Goal: Use online tool/utility: Utilize a website feature to perform a specific function

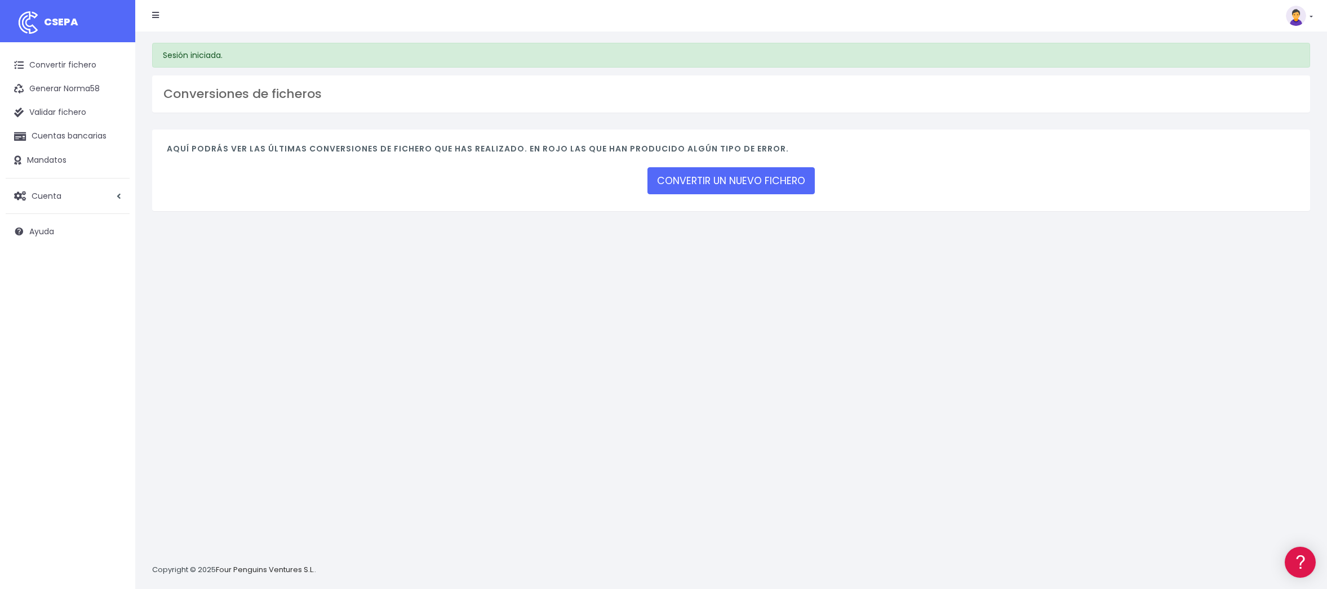
click at [717, 167] on div "CONVERTIR UN NUEVO FICHERO" at bounding box center [730, 181] width 167 height 31
click at [741, 188] on link "CONVERTIR UN NUEVO FICHERO" at bounding box center [730, 180] width 167 height 27
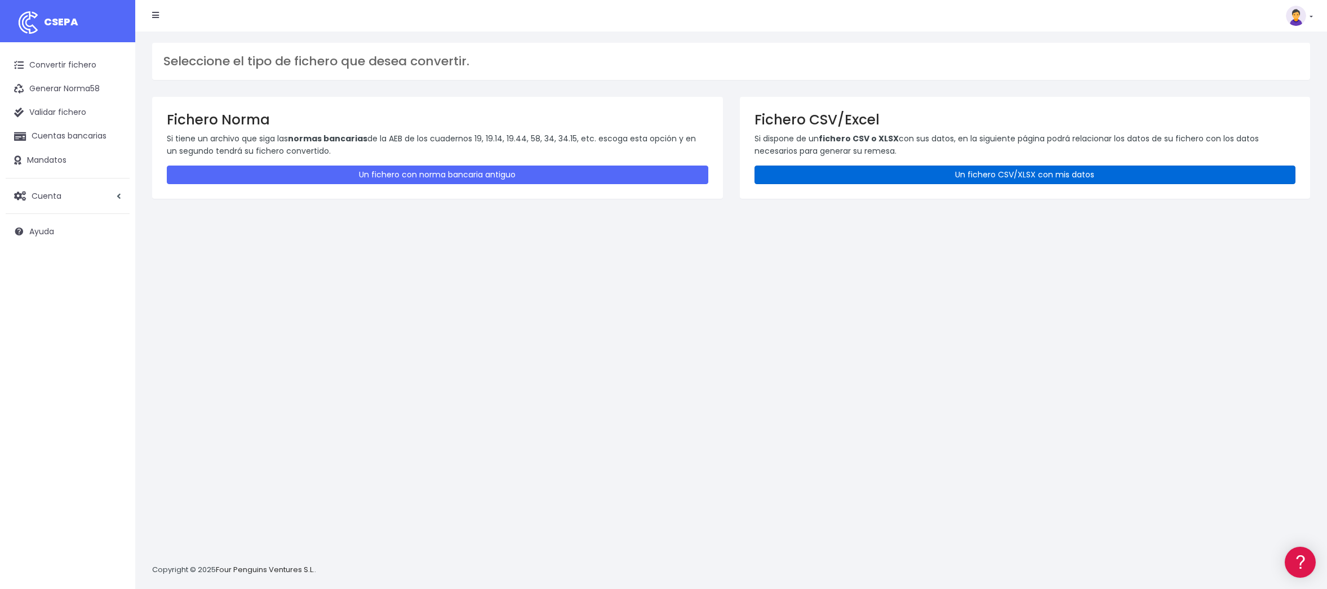
click at [958, 175] on link "Un fichero CSV/XLSX con mis datos" at bounding box center [1024, 175] width 541 height 19
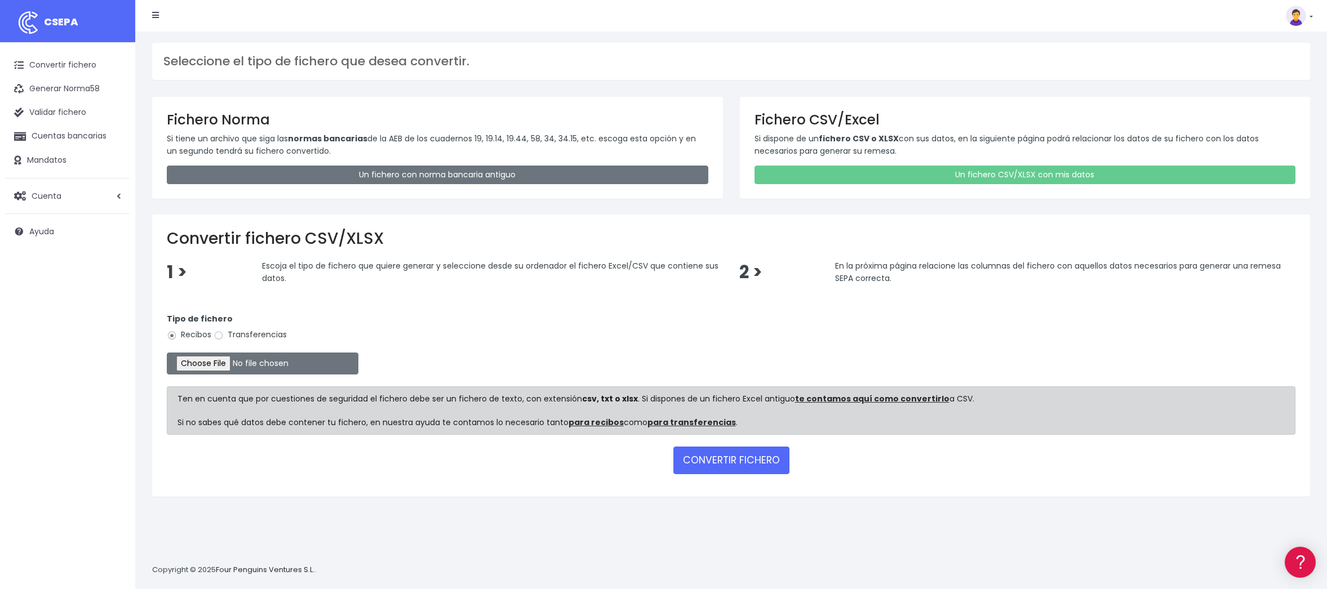
click at [242, 334] on label "Transferencias" at bounding box center [250, 335] width 73 height 12
click at [224, 334] on input "Transferencias" at bounding box center [219, 336] width 10 height 10
radio input "true"
click at [223, 365] on input "file" at bounding box center [263, 364] width 192 height 22
type input "C:\fakepath\2509096 BSAB CAPEX SESS FICHERO.xlsx"
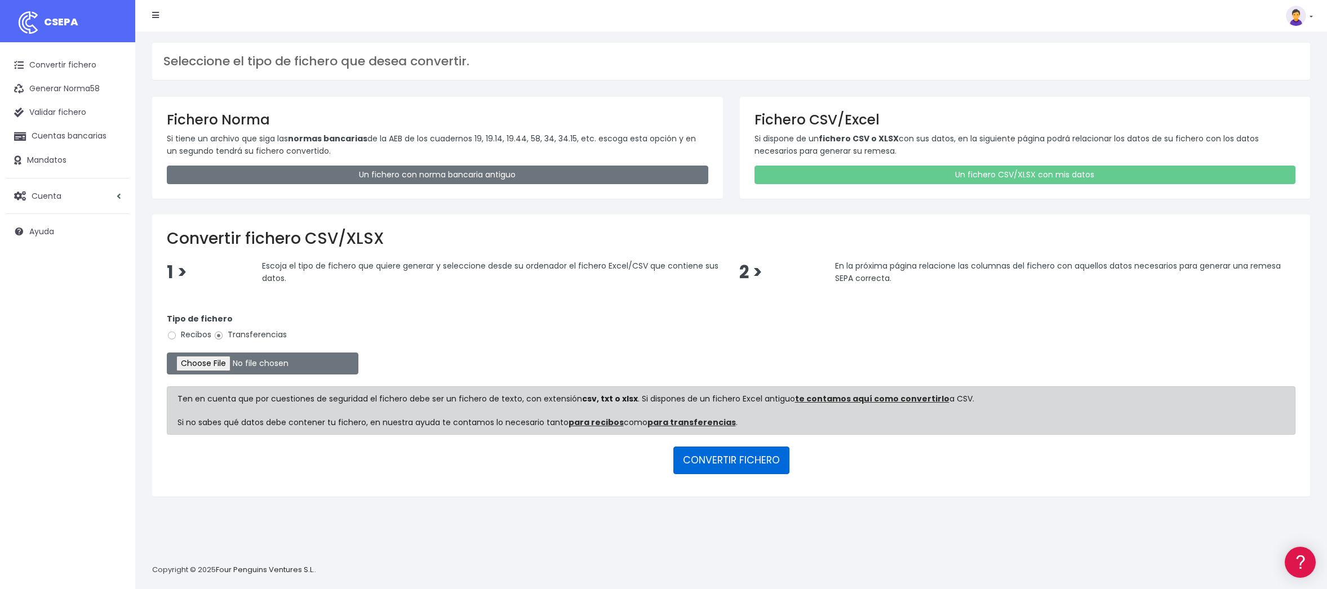
click at [718, 454] on button "CONVERTIR FICHERO" at bounding box center [731, 460] width 116 height 27
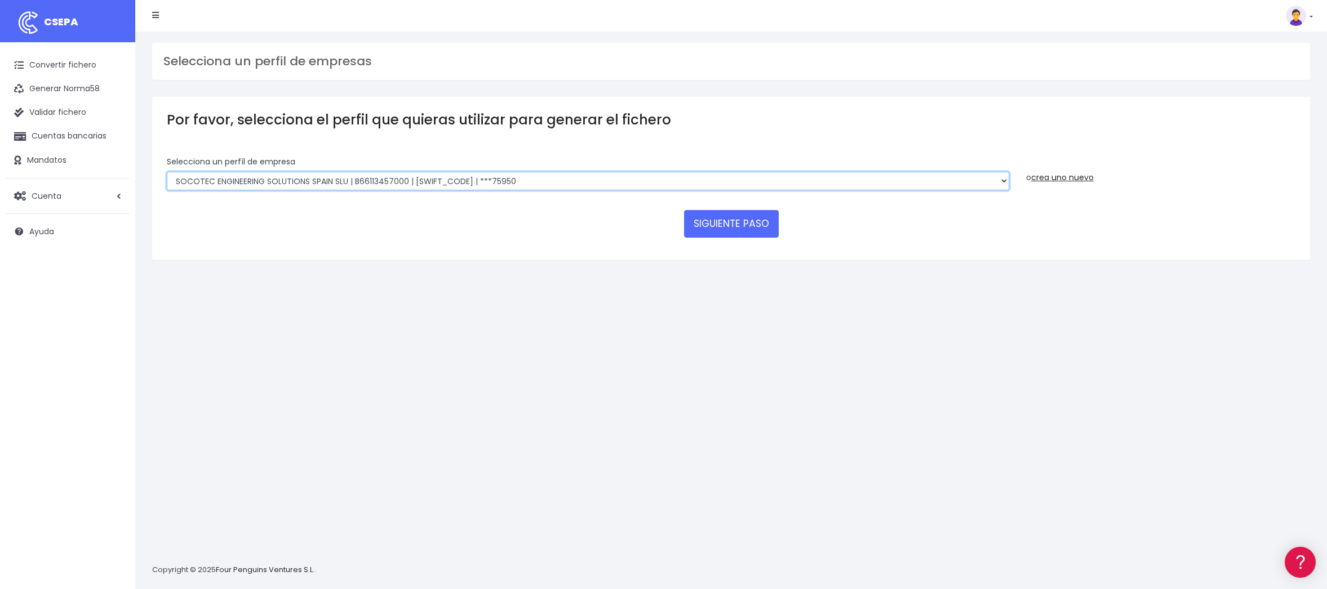
click at [506, 181] on select "SOCOTEC ENGINEERING SOLUTIONS SPAIN SLU | B66113457000 | [SWIFT_CODE] | ***4583…" at bounding box center [588, 181] width 842 height 19
select select "2740"
click at [167, 172] on select "SOCOTEC ENGINEERING SOLUTIONS SPAIN SLU | B66113457000 | [SWIFT_CODE] | ***4583…" at bounding box center [588, 181] width 842 height 19
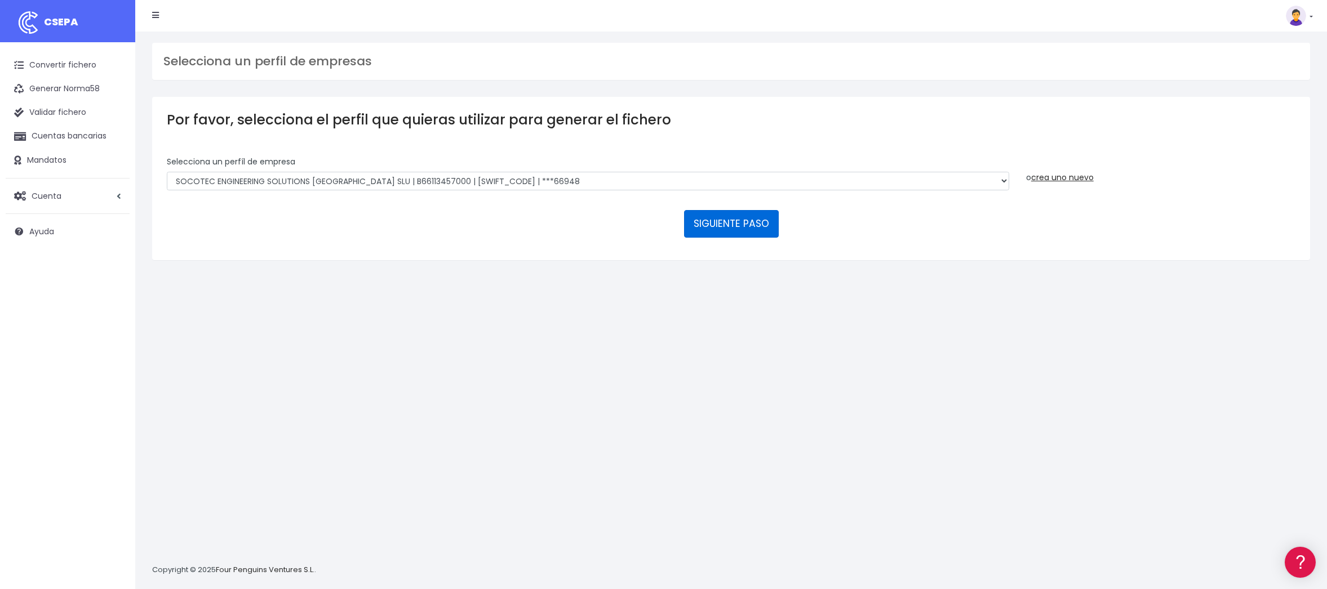
click at [747, 229] on button "SIGUIENTE PASO" at bounding box center [731, 223] width 95 height 27
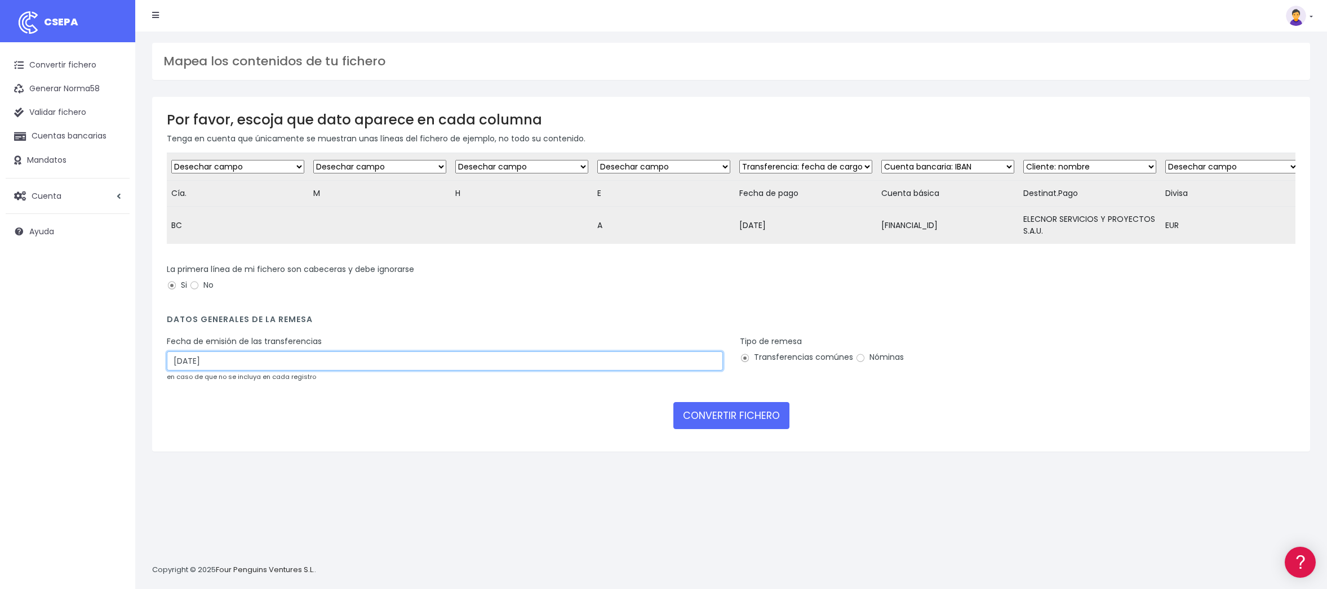
click at [302, 371] on input "19/09/2025" at bounding box center [445, 361] width 556 height 19
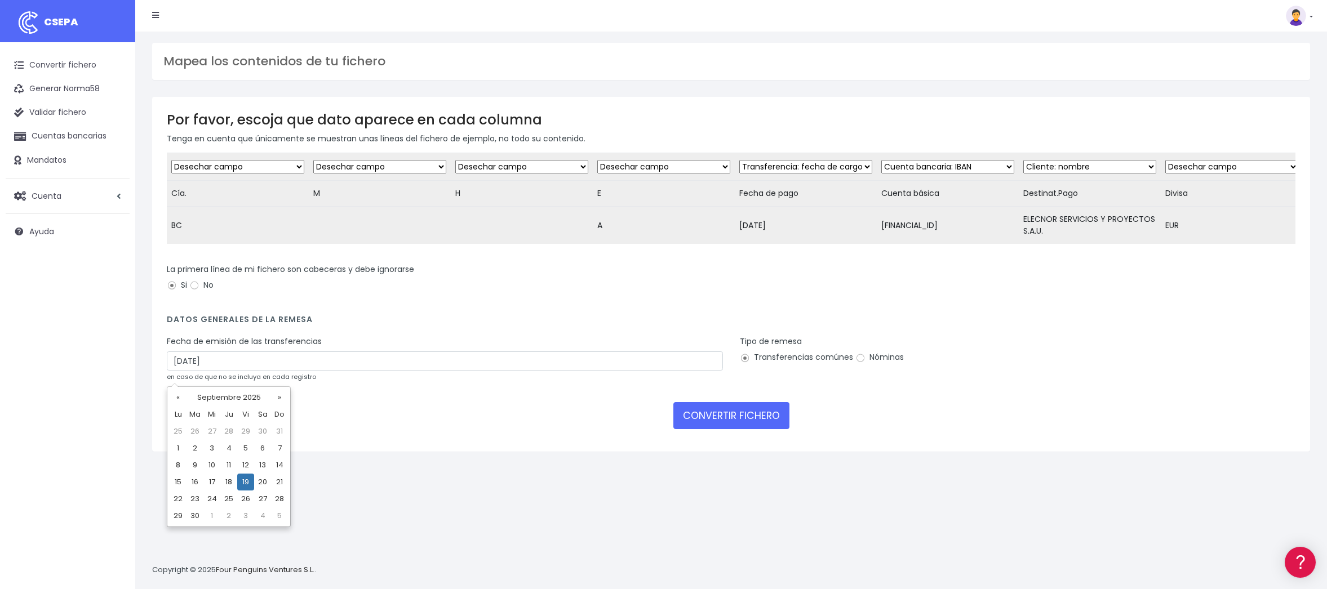
click at [212, 486] on td "17" at bounding box center [211, 482] width 17 height 17
type input "17/09/2025"
click at [716, 429] on button "CONVERTIR FICHERO" at bounding box center [731, 415] width 116 height 27
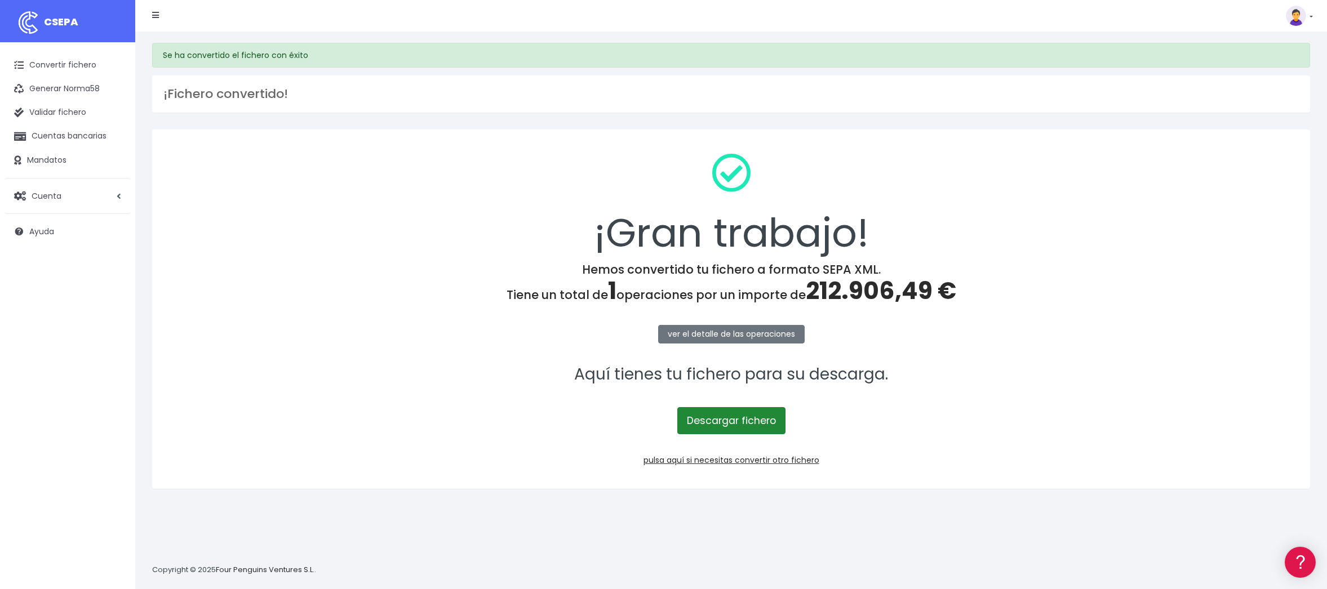
click at [708, 417] on link "Descargar fichero" at bounding box center [731, 420] width 108 height 27
click at [49, 69] on link "Convertir fichero" at bounding box center [68, 66] width 124 height 24
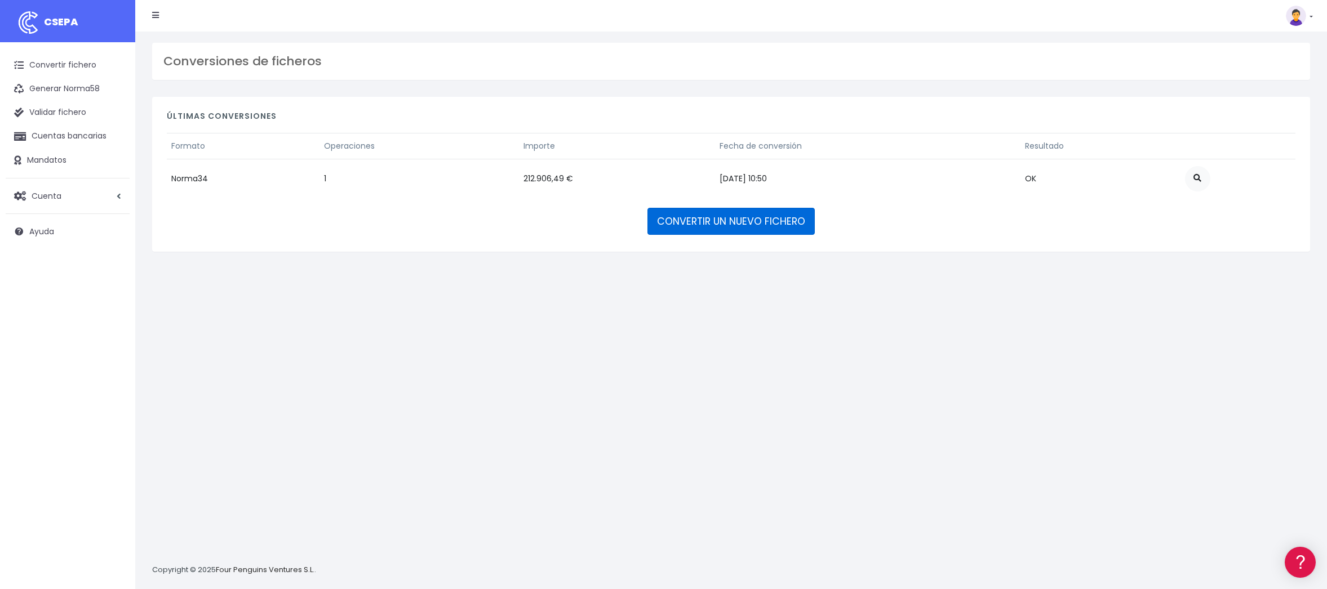
click at [683, 217] on link "CONVERTIR UN NUEVO FICHERO" at bounding box center [730, 221] width 167 height 27
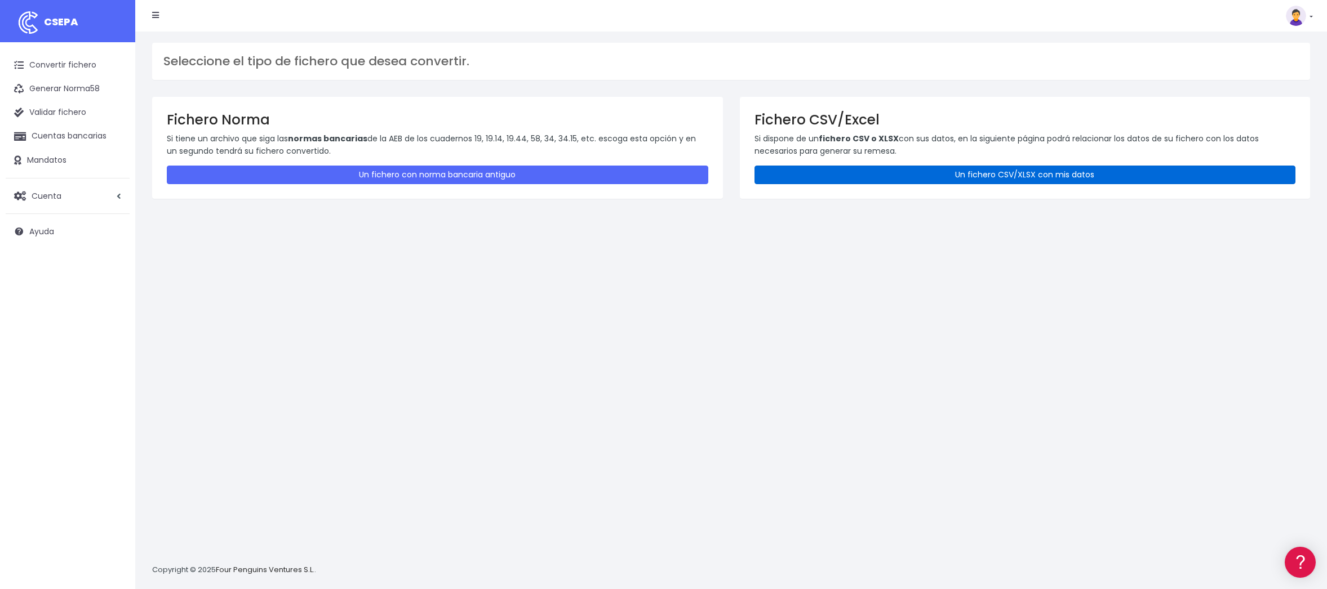
click at [1020, 171] on link "Un fichero CSV/XLSX con mis datos" at bounding box center [1024, 175] width 541 height 19
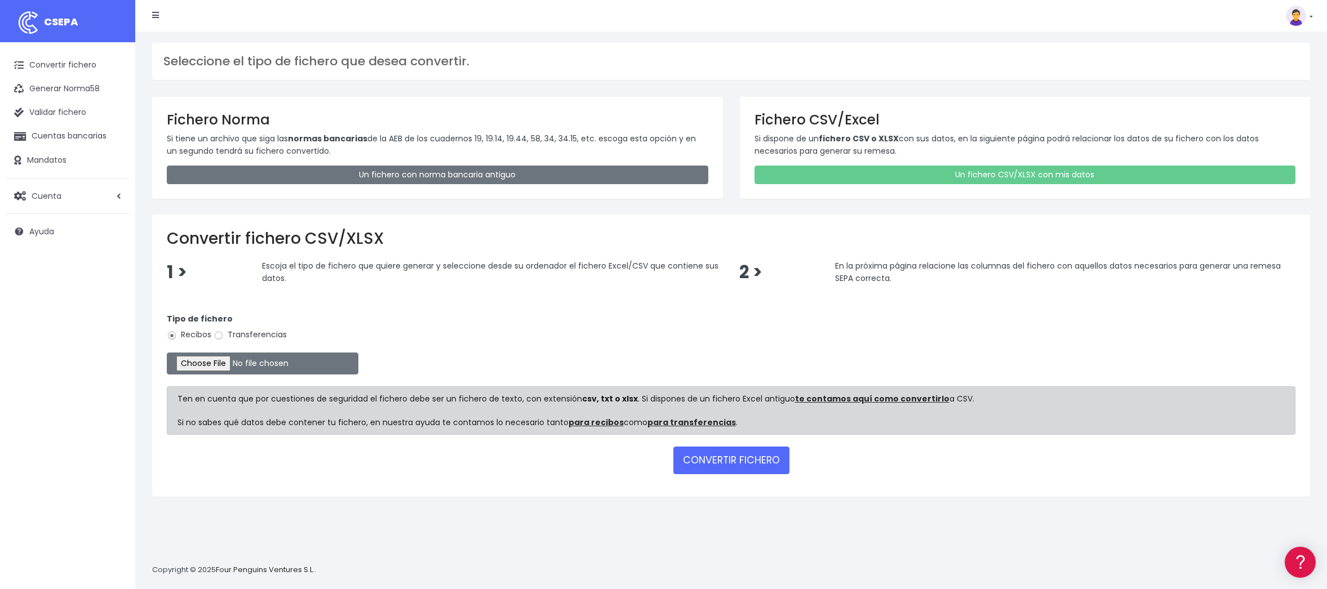
click at [232, 334] on label "Transferencias" at bounding box center [250, 335] width 73 height 12
click at [224, 334] on input "Transferencias" at bounding box center [219, 336] width 10 height 10
radio input "true"
click at [227, 361] on input "file" at bounding box center [263, 364] width 192 height 22
type input "C:\fakepath\2509098 BSAB SESS FICHERO.xlsx"
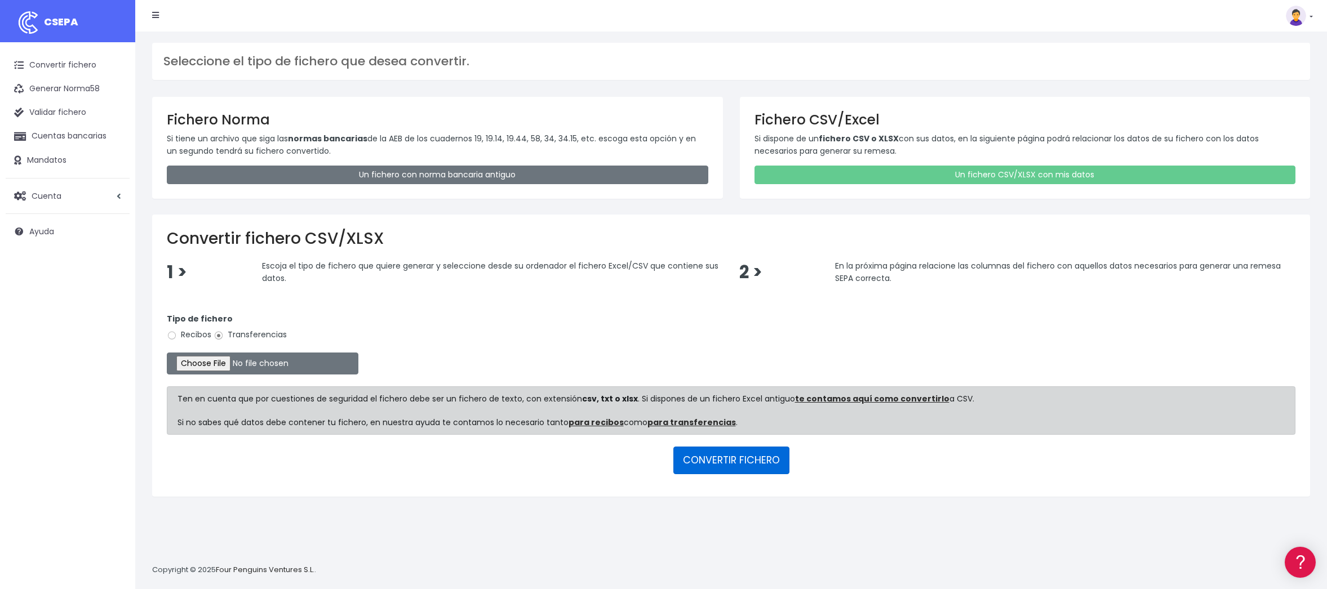
click at [736, 459] on button "CONVERTIR FICHERO" at bounding box center [731, 460] width 116 height 27
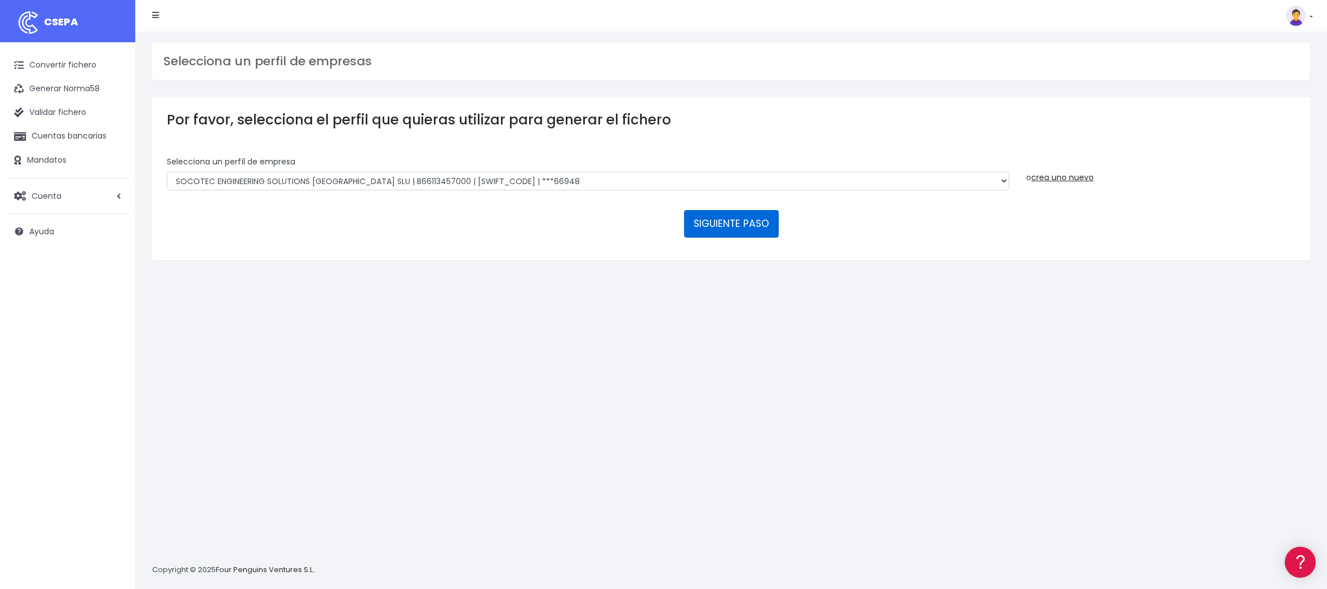
click at [693, 227] on button "SIGUIENTE PASO" at bounding box center [731, 223] width 95 height 27
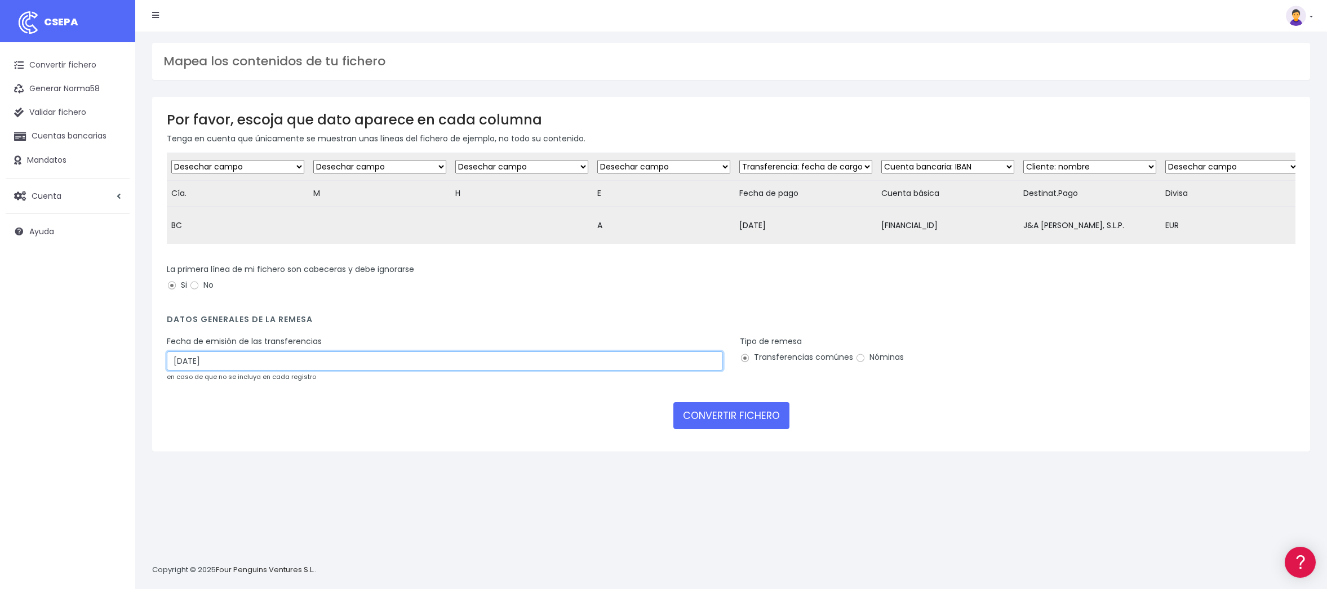
click at [198, 371] on input "[DATE]" at bounding box center [445, 361] width 556 height 19
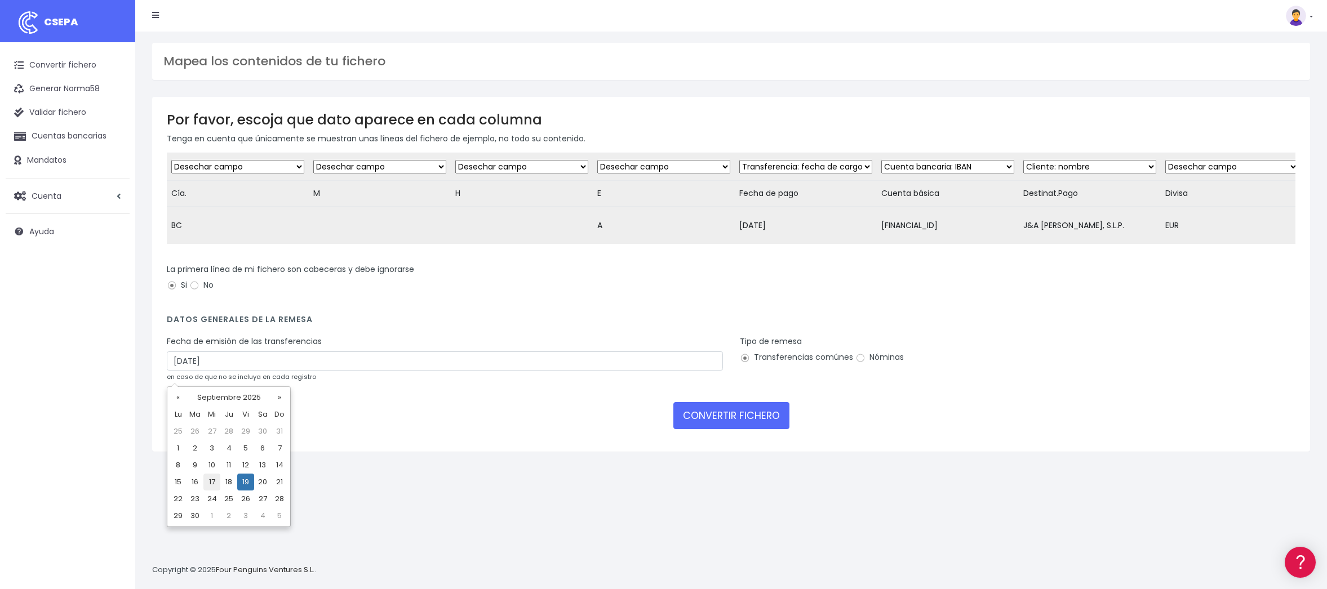
click at [215, 482] on td "17" at bounding box center [211, 482] width 17 height 17
type input "[DATE]"
click at [718, 429] on button "CONVERTIR FICHERO" at bounding box center [731, 415] width 116 height 27
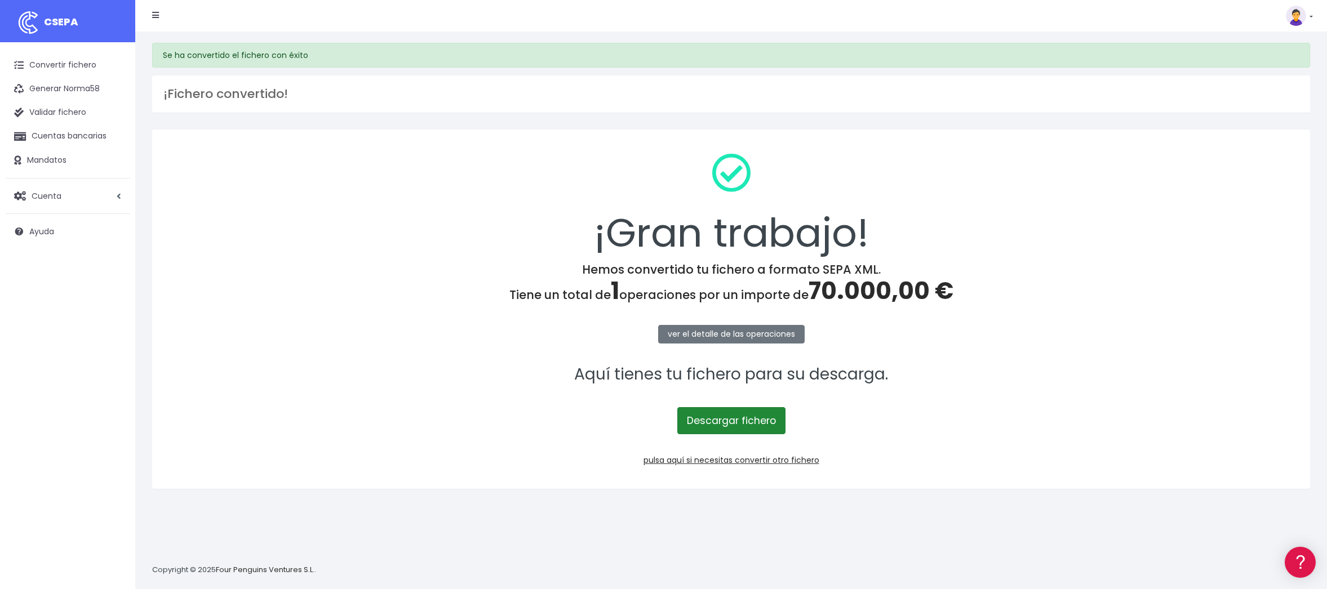
click at [703, 428] on link "Descargar fichero" at bounding box center [731, 420] width 108 height 27
